Goal: Task Accomplishment & Management: Complete application form

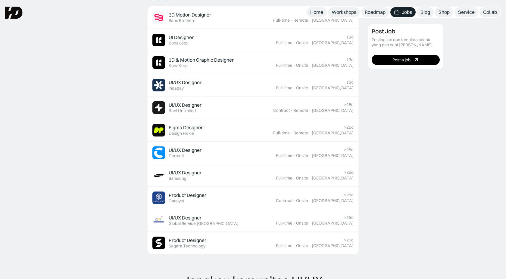
scroll to position [194, 0]
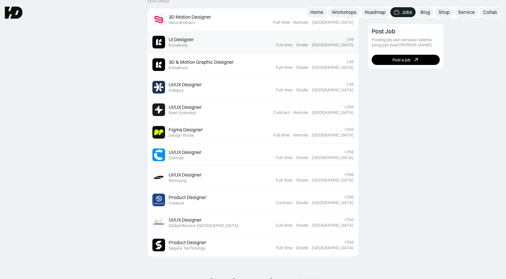
click at [185, 43] on div "KonaKorp" at bounding box center [178, 45] width 19 height 5
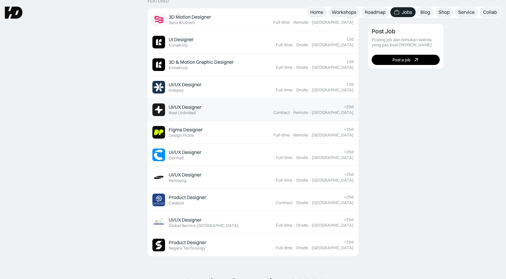
click at [188, 105] on div "UI/UX Designer" at bounding box center [185, 107] width 33 height 6
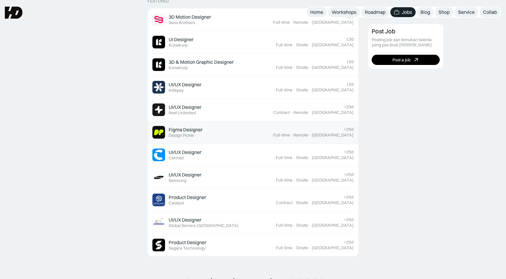
click at [192, 126] on div "Figma Designer Featured Design Pickle" at bounding box center [212, 132] width 121 height 13
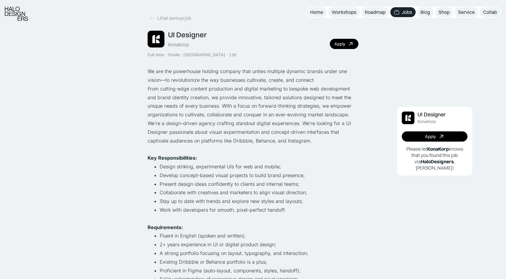
scroll to position [17, 0]
click at [345, 45] on div "Apply" at bounding box center [339, 43] width 11 height 5
click at [339, 45] on div "Apply" at bounding box center [339, 43] width 11 height 5
click at [347, 33] on div "UI Designer KonaKorp Full-time · Onsite · [GEOGRAPHIC_DATA] · 13d Apply" at bounding box center [253, 43] width 211 height 27
click at [340, 41] on div "Apply" at bounding box center [339, 43] width 11 height 5
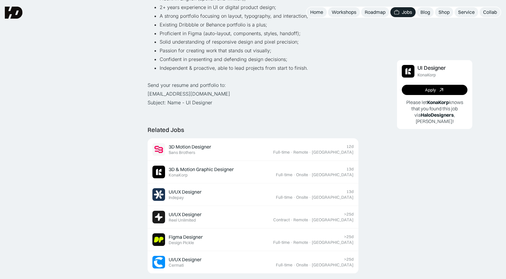
scroll to position [0, 0]
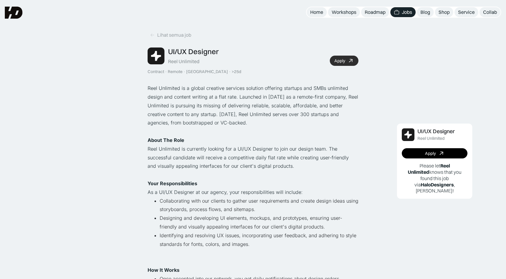
click at [350, 58] on icon at bounding box center [350, 61] width 9 height 9
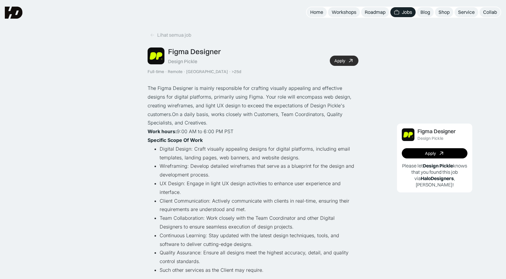
click at [336, 61] on div "Apply" at bounding box center [339, 60] width 11 height 5
